Goal: Check status: Check status

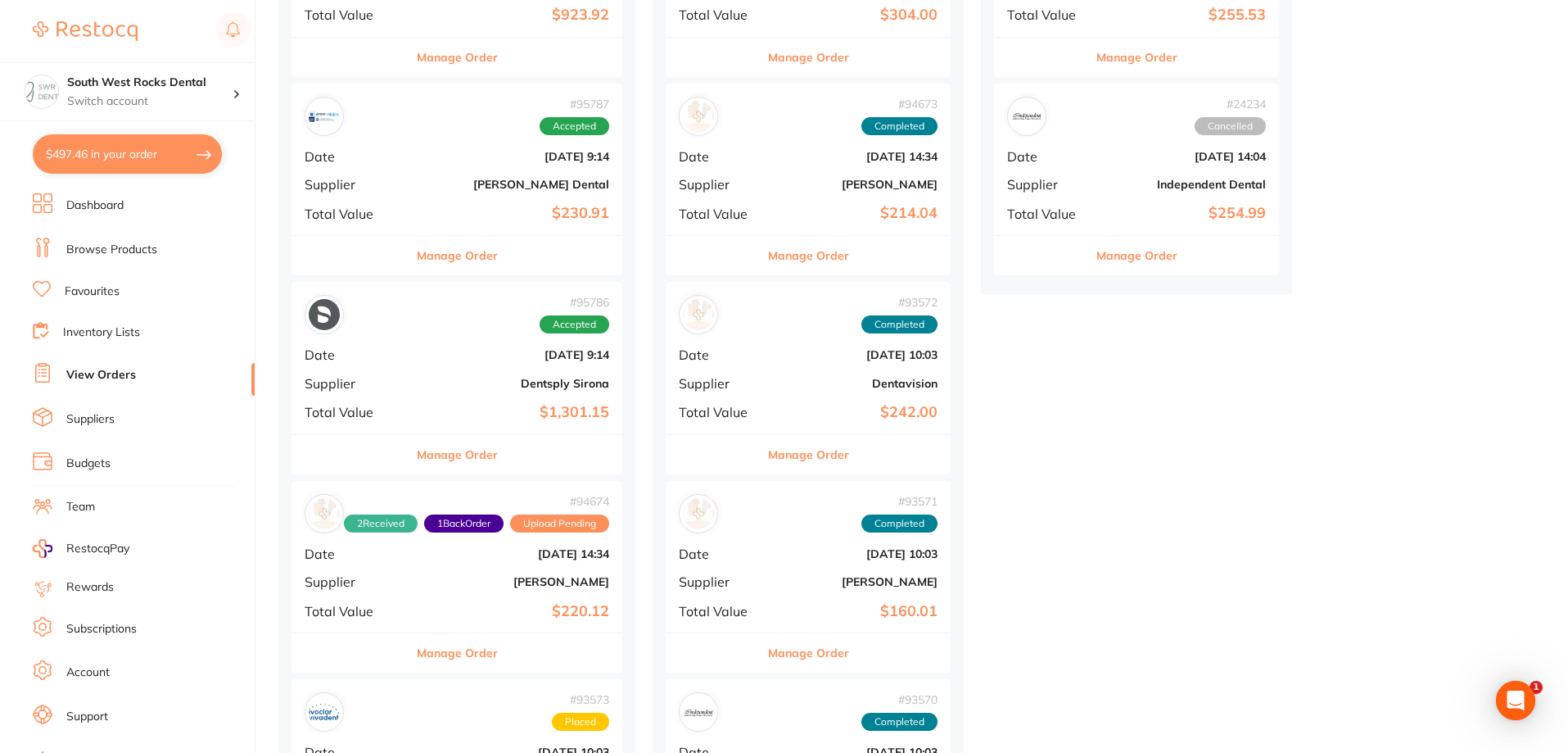
scroll to position [901, 0]
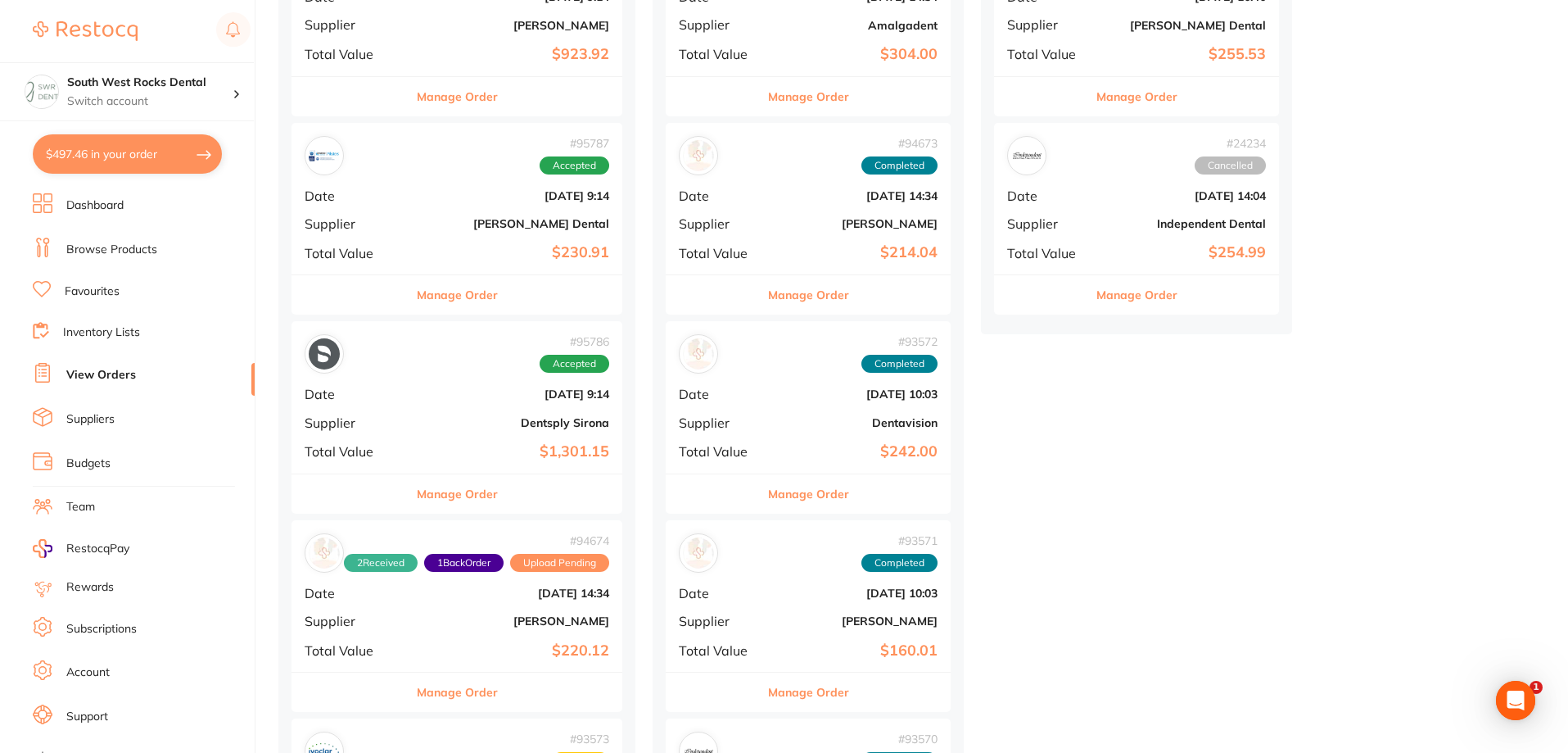
click at [544, 214] on div "# 95787 Accepted Date [DATE] 9:14 Supplier [PERSON_NAME] Dental Total Value $23…" at bounding box center [457, 199] width 331 height 151
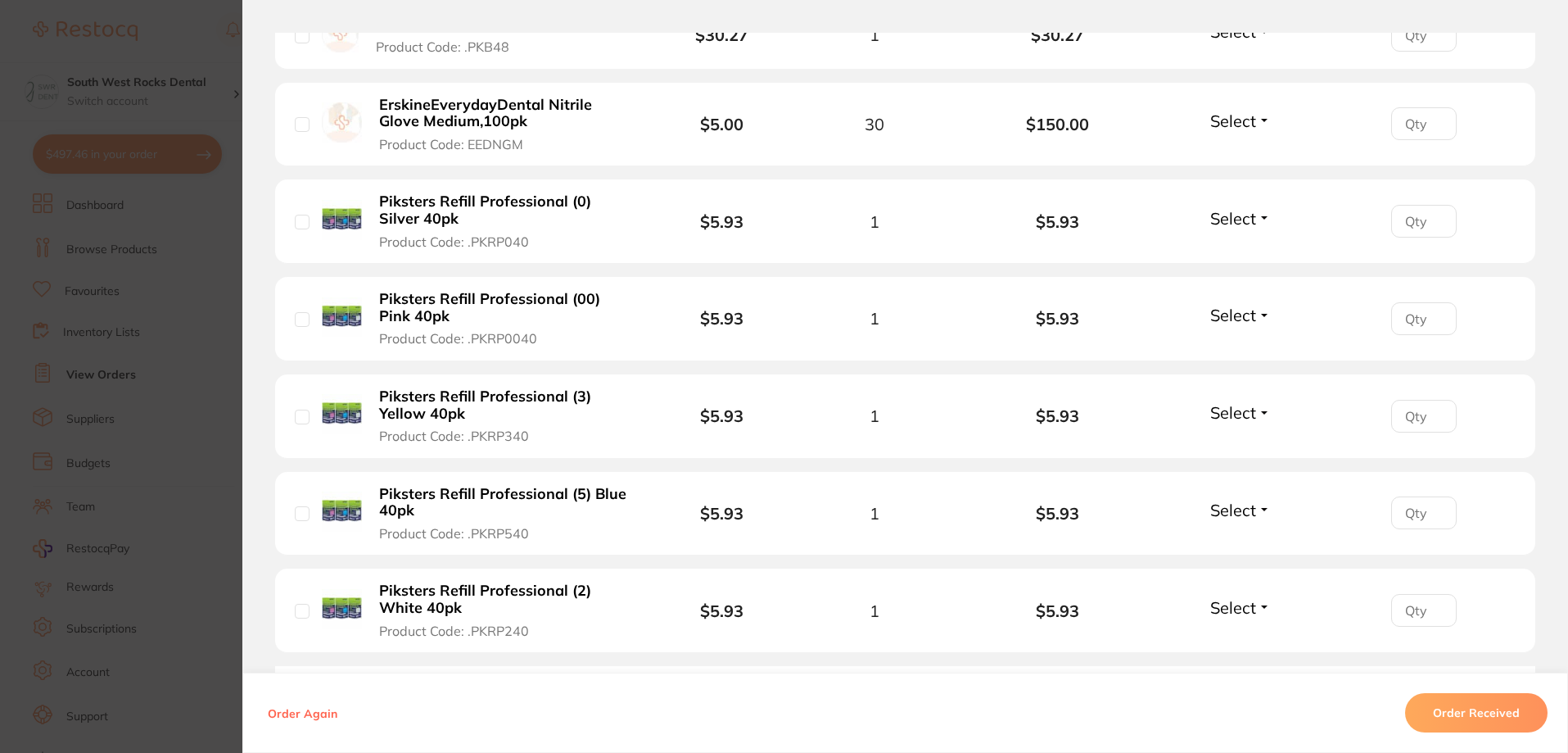
scroll to position [655, 0]
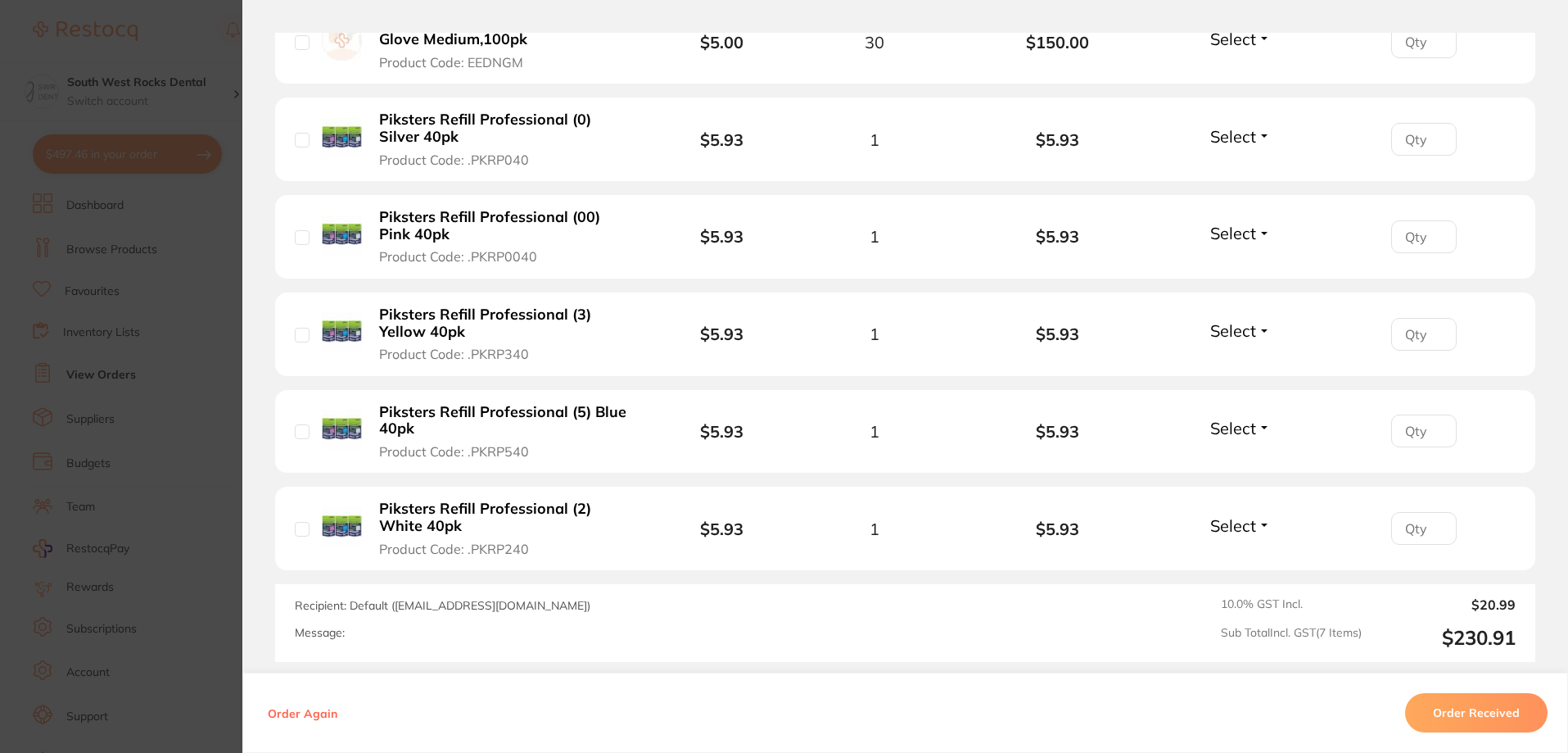
click at [1253, 523] on button "Select" at bounding box center [1240, 525] width 71 height 20
click at [1241, 559] on span "Received" at bounding box center [1241, 560] width 42 height 13
click at [1255, 434] on button "Select" at bounding box center [1240, 427] width 71 height 20
click at [1248, 463] on span "Received" at bounding box center [1241, 463] width 42 height 13
click at [1248, 336] on span "Select" at bounding box center [1233, 330] width 46 height 20
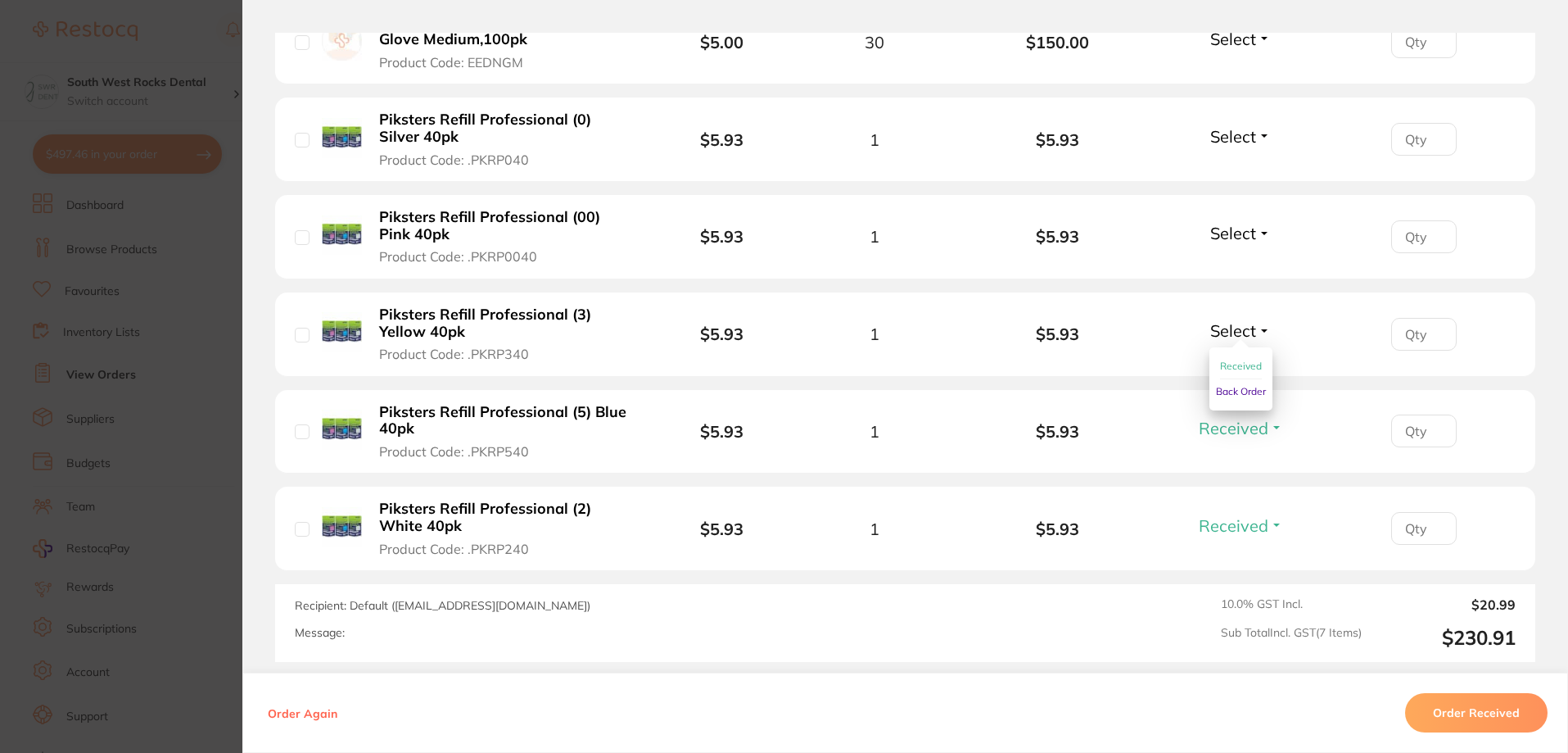
click at [1244, 362] on span "Received" at bounding box center [1241, 365] width 42 height 13
click at [1258, 256] on li "Piksters Refill Professional (00) Pink 40pk Product Code: .PKRP0040 $5.93 1 $5.…" at bounding box center [905, 236] width 1260 height 84
click at [1258, 235] on button "Select" at bounding box center [1240, 233] width 71 height 20
click at [1243, 267] on span "Received" at bounding box center [1241, 268] width 42 height 13
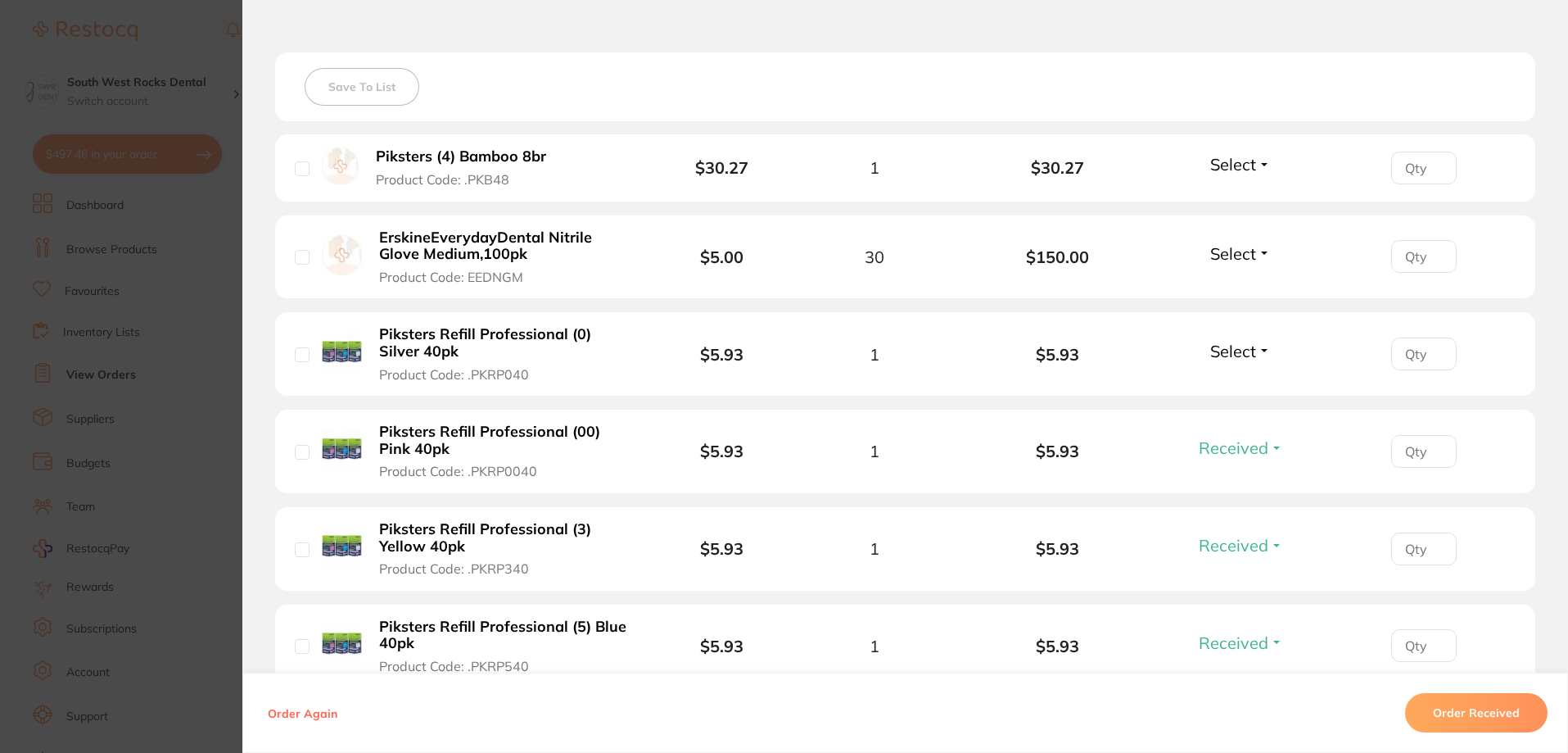
scroll to position [410, 0]
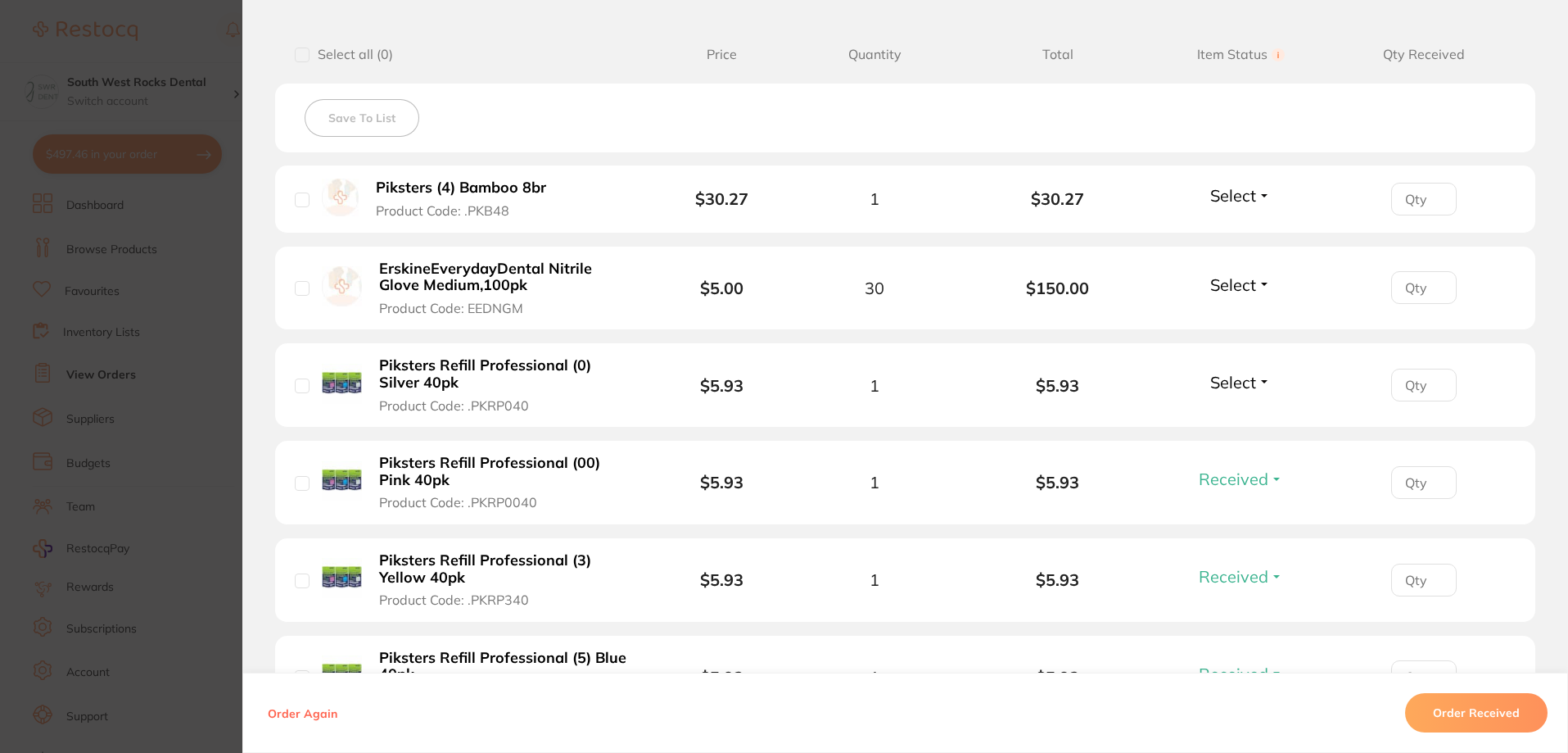
click at [1251, 199] on span "Select" at bounding box center [1233, 195] width 46 height 20
click at [1246, 229] on span "Received" at bounding box center [1241, 231] width 42 height 13
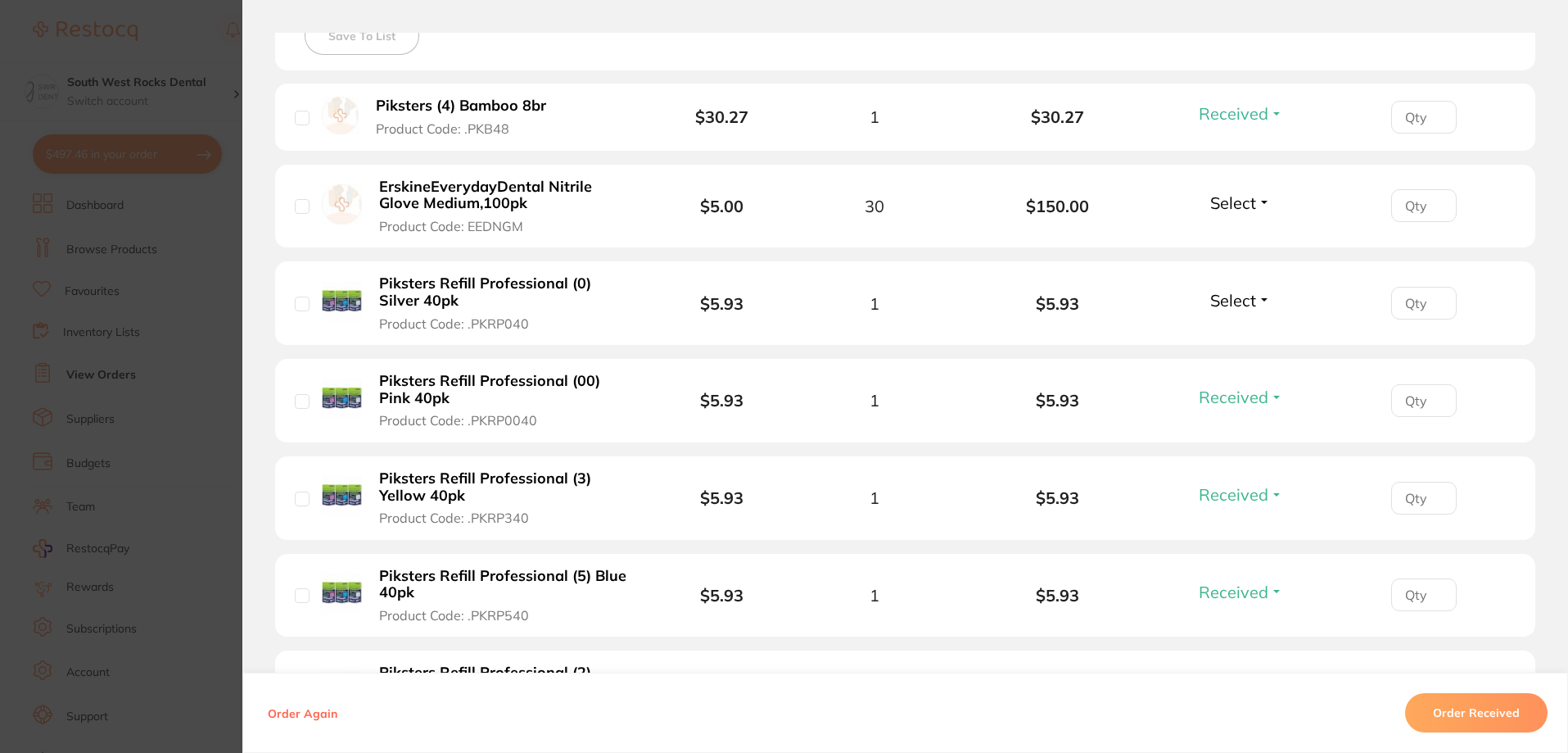
scroll to position [574, 0]
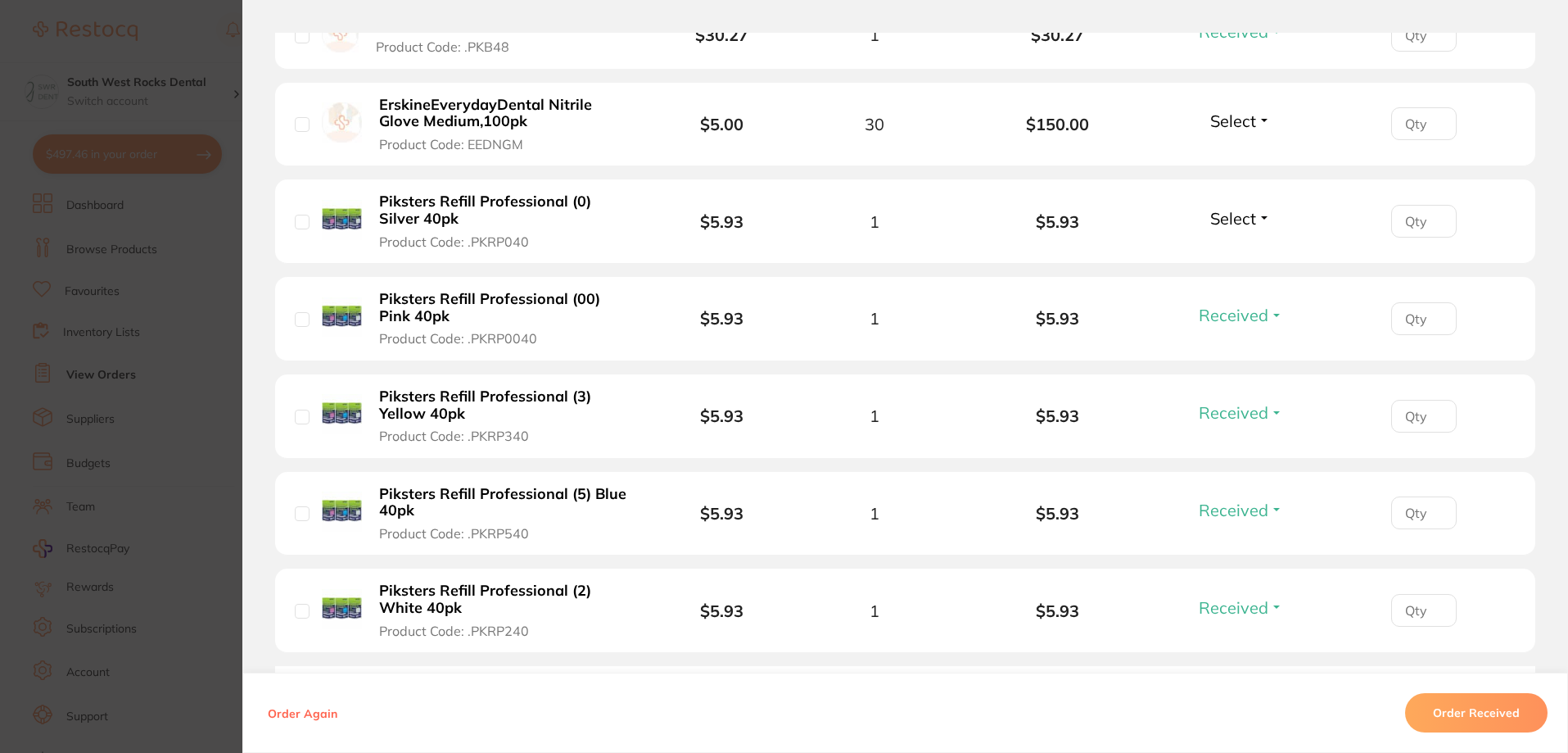
click at [1258, 219] on button "Select" at bounding box center [1240, 218] width 71 height 20
click at [1249, 252] on span "Received" at bounding box center [1241, 253] width 42 height 13
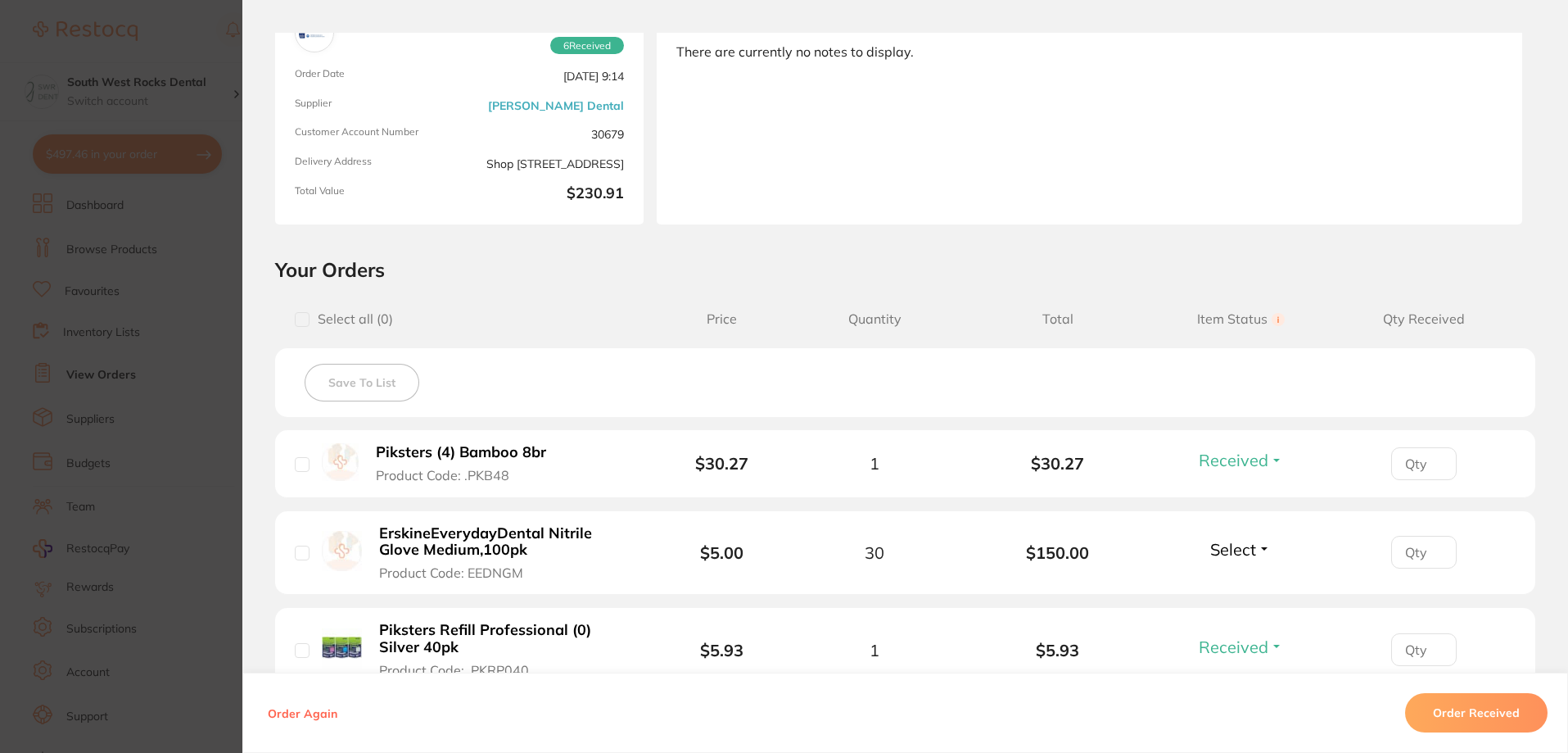
scroll to position [246, 0]
